Goal: Task Accomplishment & Management: Use online tool/utility

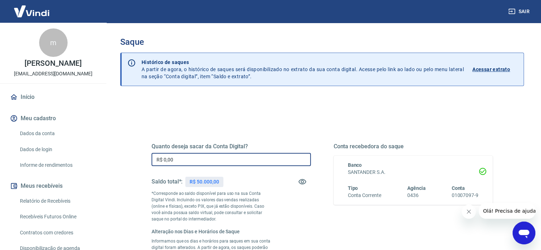
click at [213, 160] on input "R$ 0,00" at bounding box center [231, 159] width 159 height 13
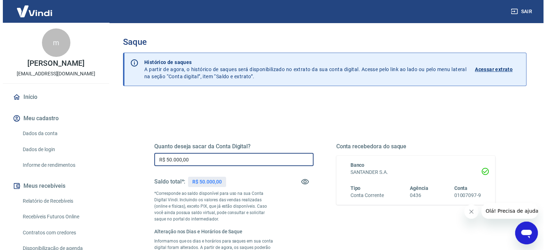
scroll to position [142, 0]
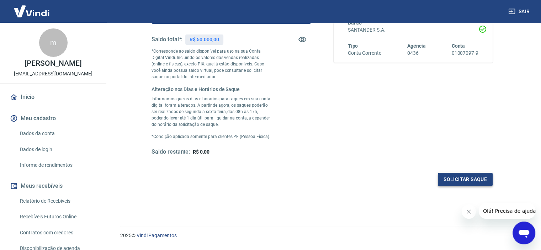
type input "R$ 50.000,00"
click at [465, 176] on button "Solicitar saque" at bounding box center [465, 179] width 55 height 13
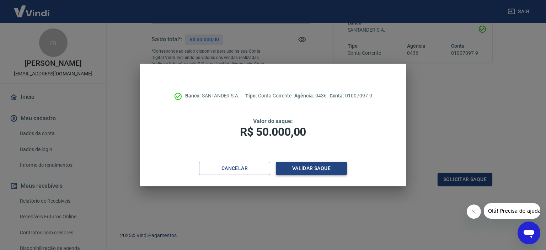
click at [308, 170] on button "Validar saque" at bounding box center [311, 168] width 71 height 13
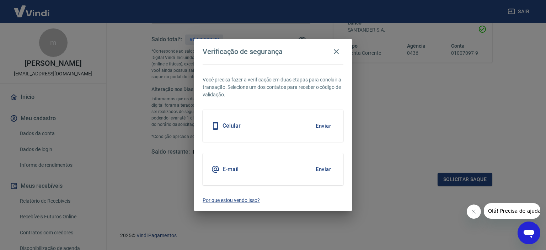
click at [283, 129] on div "Celular Enviar" at bounding box center [273, 126] width 141 height 32
click at [323, 127] on button "Enviar" at bounding box center [323, 125] width 23 height 15
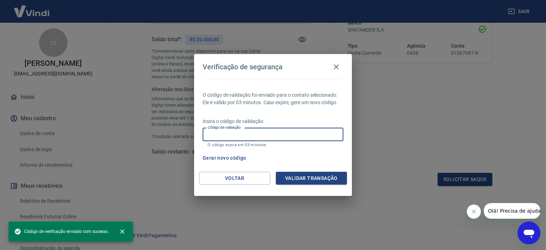
click at [273, 141] on input "Código de validação" at bounding box center [273, 134] width 141 height 13
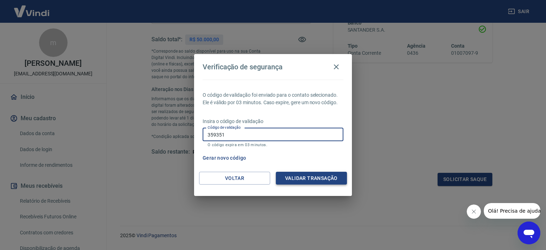
type input "359351"
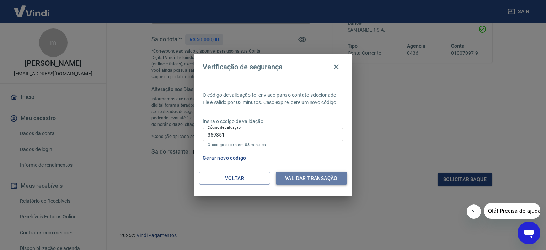
click at [310, 175] on button "Validar transação" at bounding box center [311, 178] width 71 height 13
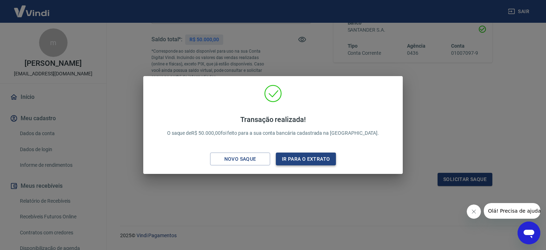
click at [312, 157] on button "Ir para o extrato" at bounding box center [306, 159] width 60 height 13
